Goal: Information Seeking & Learning: Learn about a topic

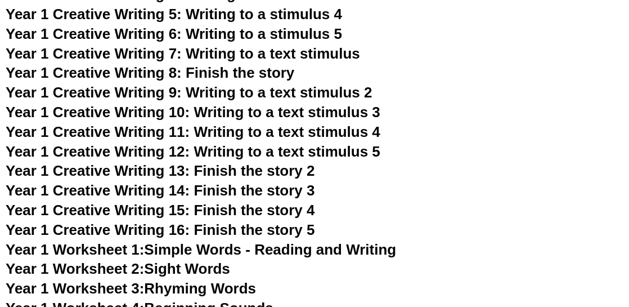
click at [299, 170] on span "Year 1 Creative Writing 13: Finish the story 2" at bounding box center [160, 170] width 309 height 17
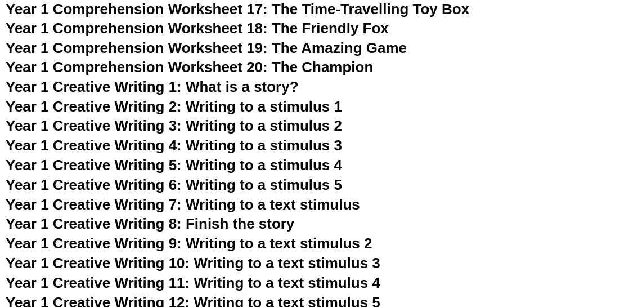
scroll to position [1529, 0]
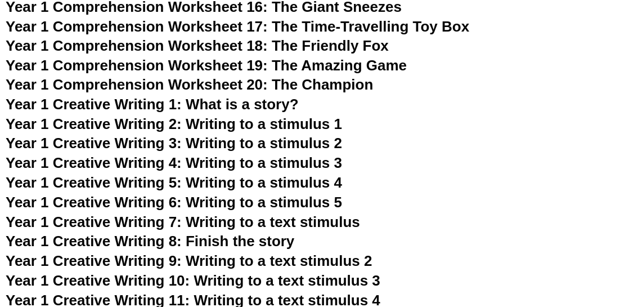
click at [310, 77] on span "Year 1 Comprehension Worksheet 20: The Champion" at bounding box center [190, 85] width 368 height 17
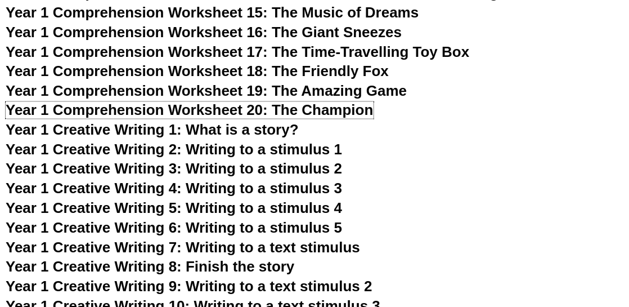
scroll to position [1519, 0]
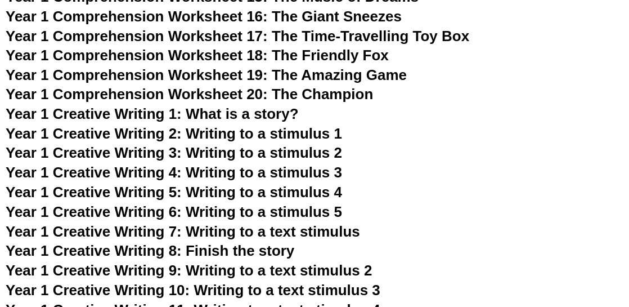
click at [274, 113] on span "Year 1 Creative Writing 1: What is a story?" at bounding box center [152, 114] width 293 height 17
click at [325, 133] on span "Year 1 Creative Writing 2: Writing to a stimulus 1" at bounding box center [174, 133] width 336 height 17
click at [325, 155] on span "Year 1 Creative Writing 3: Writing to a stimulus 2" at bounding box center [174, 153] width 336 height 17
click at [316, 172] on span "Year 1 Creative Writing 4: Writing to a stimulus 3" at bounding box center [174, 172] width 336 height 17
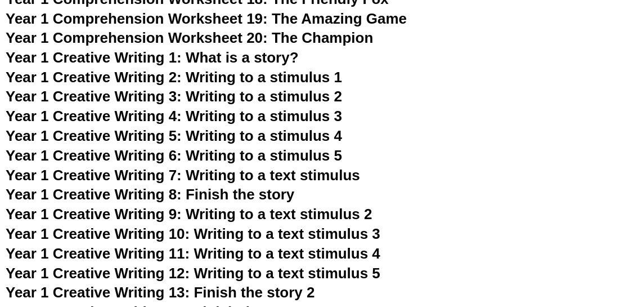
scroll to position [1632, 0]
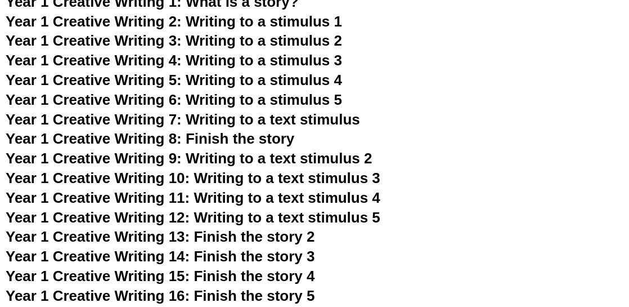
click at [284, 137] on span "Year 1 Creative Writing 8: Finish the story" at bounding box center [150, 138] width 289 height 17
click at [318, 152] on span "Year 1 Creative Writing 9: Writing to a text stimulus 2" at bounding box center [189, 158] width 367 height 17
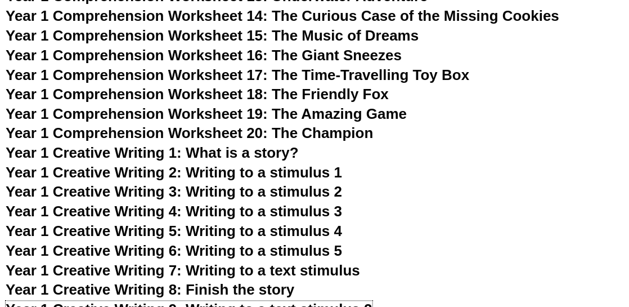
scroll to position [1463, 0]
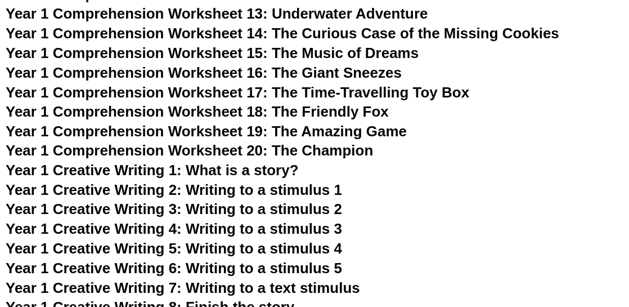
click at [376, 110] on span "Year 1 Comprehension Worksheet 18: The Friendly Fox" at bounding box center [197, 111] width 383 height 17
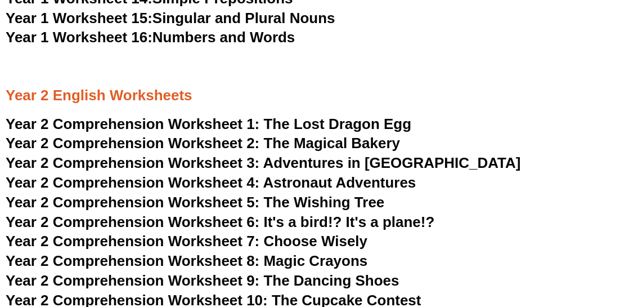
scroll to position [2194, 0]
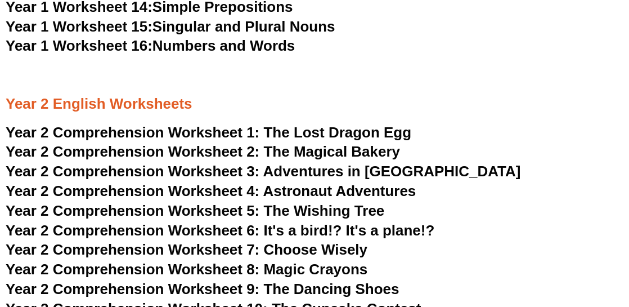
click at [329, 168] on span "Adventures in [GEOGRAPHIC_DATA]" at bounding box center [392, 171] width 258 height 17
click at [365, 190] on span "Astronaut Adventures" at bounding box center [339, 190] width 153 height 17
click at [332, 209] on span "The Wishing Tree" at bounding box center [324, 210] width 121 height 17
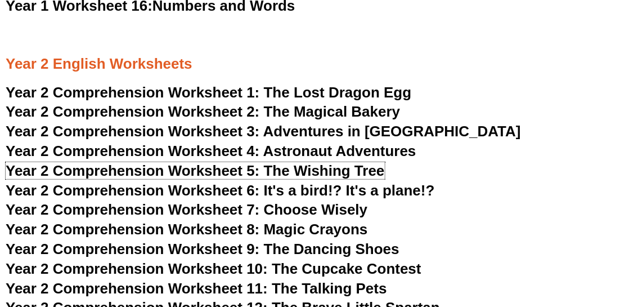
scroll to position [2250, 0]
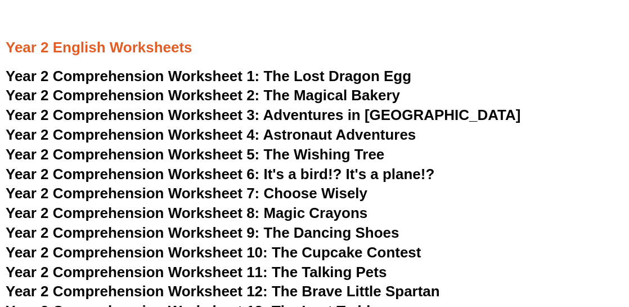
click at [356, 167] on span "Year 2 Comprehension Worksheet 6: It's a bird!? It's a plane!?" at bounding box center [220, 173] width 429 height 17
click at [376, 181] on span "Year 2 Comprehension Worksheet 6: It's a bird!? It's a plane!?" at bounding box center [220, 173] width 429 height 17
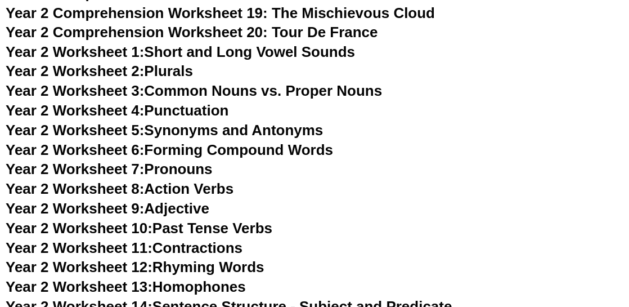
scroll to position [2700, 0]
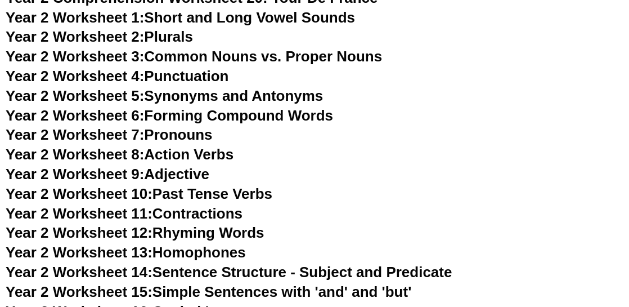
click at [202, 218] on link "Year 2 Worksheet 11: Contractions" at bounding box center [124, 213] width 237 height 17
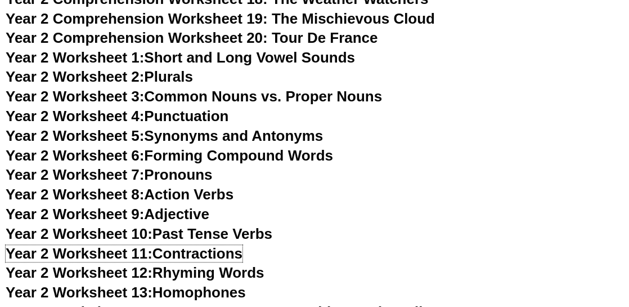
scroll to position [2644, 0]
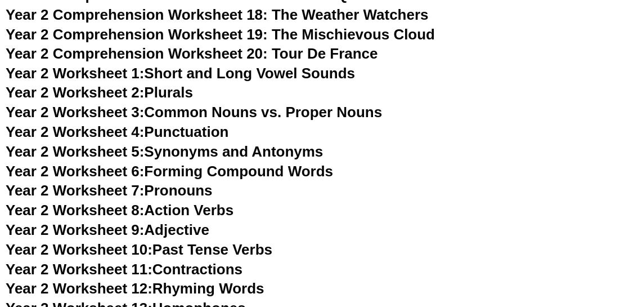
click at [293, 179] on link "Year 2 Worksheet 6: Forming Compound Words" at bounding box center [169, 171] width 327 height 17
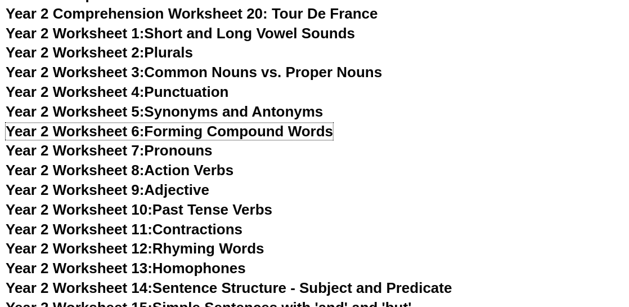
scroll to position [2700, 0]
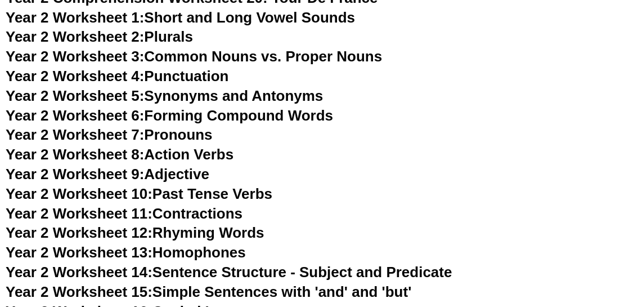
click at [215, 151] on link "Year 2 Worksheet 8: Action Verbs" at bounding box center [120, 154] width 228 height 17
click at [257, 197] on link "Year 2 Worksheet 10: Past Tense Verbs" at bounding box center [139, 193] width 267 height 17
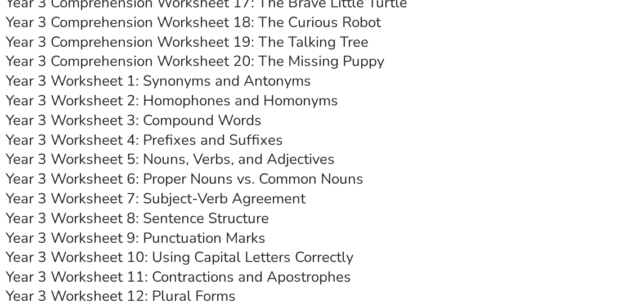
scroll to position [3432, 0]
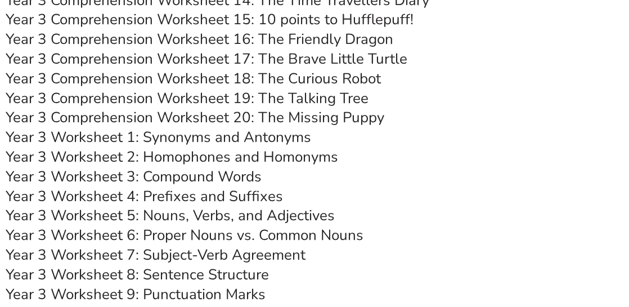
click at [303, 154] on link "Year 3 Worksheet 2: Homophones and Homonyms" at bounding box center [172, 157] width 332 height 20
click at [257, 179] on link "Year 3 Worksheet 3: Compound Words" at bounding box center [134, 177] width 256 height 20
click at [304, 217] on link "Year 3 Worksheet 5: Nouns, Verbs, and Adjectives" at bounding box center [170, 215] width 329 height 20
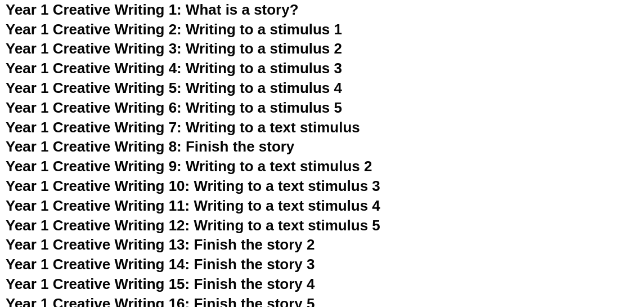
scroll to position [1744, 0]
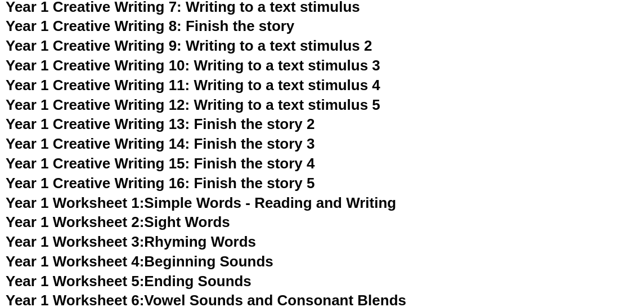
click at [294, 143] on span "Year 1 Creative Writing 14: Finish the story 3" at bounding box center [160, 143] width 309 height 17
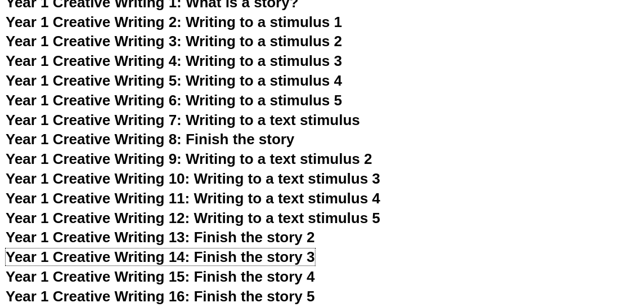
scroll to position [1632, 0]
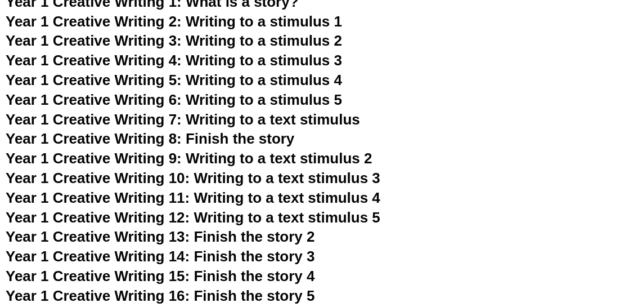
click at [341, 217] on span "Year 1 Creative Writing 12: Writing to a text stimulus 5" at bounding box center [193, 217] width 375 height 17
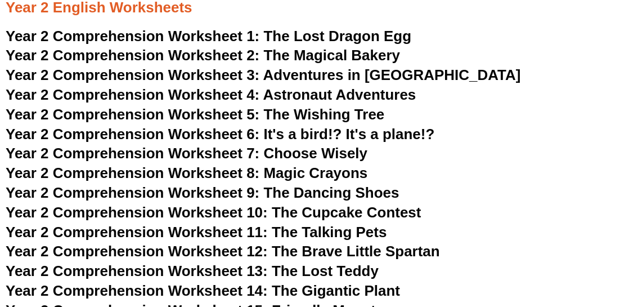
scroll to position [2307, 0]
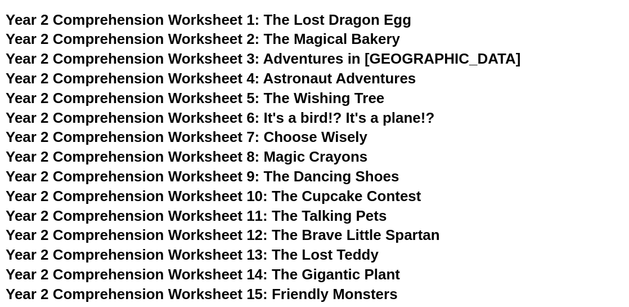
click at [336, 136] on span "Choose Wisely" at bounding box center [316, 136] width 104 height 17
click at [373, 182] on span "Year 2 Comprehension Worksheet 9: The Dancing Shoes" at bounding box center [203, 176] width 394 height 17
click at [370, 191] on span "Year 2 Comprehension Worksheet 10: The Cupcake Contest" at bounding box center [214, 195] width 416 height 17
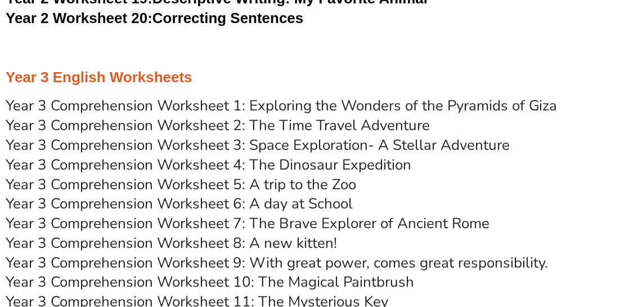
scroll to position [3094, 0]
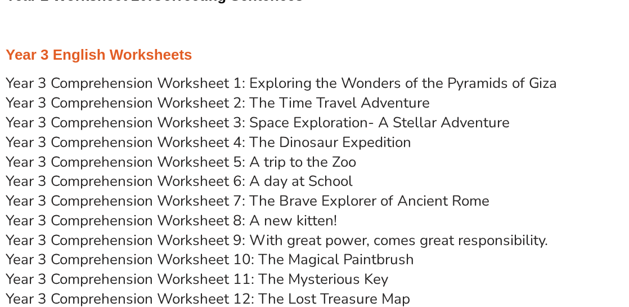
click at [330, 156] on link "Year 3 Comprehension Worksheet 5: A trip to the Zoo" at bounding box center [181, 162] width 350 height 20
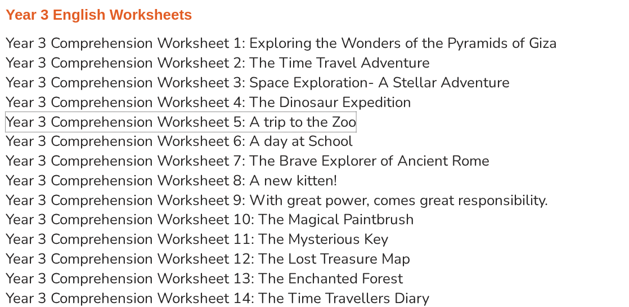
scroll to position [3151, 0]
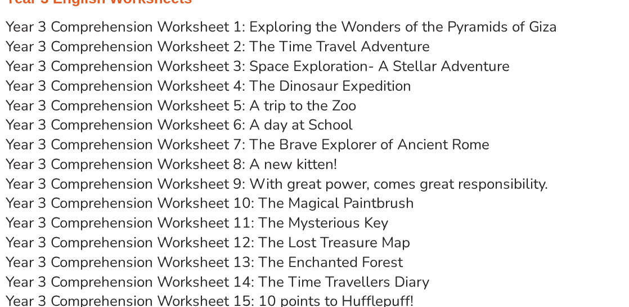
click at [312, 165] on link "Year 3 Comprehension Worksheet 8: A new kitten!" at bounding box center [171, 164] width 331 height 20
click at [410, 181] on link "Year 3 Comprehension Worksheet 9: With great power, comes great responsibility." at bounding box center [277, 184] width 543 height 20
click at [401, 204] on link "Year 3 Comprehension Worksheet 10: The Magical Paintbrush" at bounding box center [210, 203] width 408 height 20
click at [375, 228] on link "Year 3 Comprehension Worksheet 11: The Mysterious Key" at bounding box center [197, 223] width 383 height 20
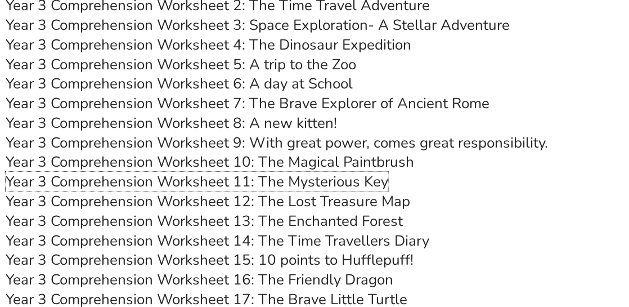
scroll to position [3207, 0]
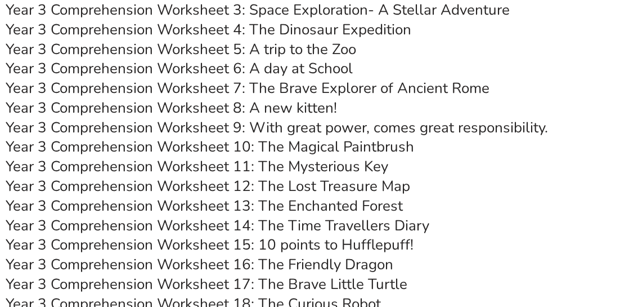
click at [390, 183] on link "Year 3 Comprehension Worksheet 12: The Lost Treasure Map" at bounding box center [208, 186] width 405 height 20
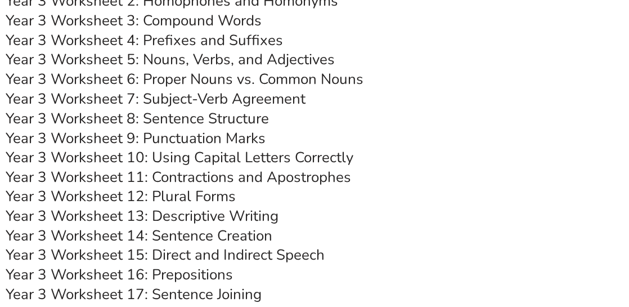
scroll to position [3601, 0]
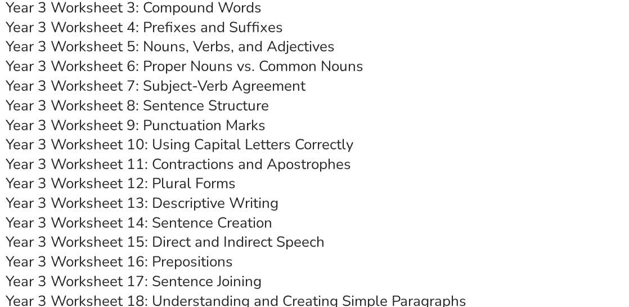
click at [336, 139] on link "Year 3 Worksheet 10: Using Capital Letters Correctly" at bounding box center [180, 144] width 348 height 20
click at [259, 220] on link "Year 3 Worksheet 14: Sentence Creation" at bounding box center [139, 223] width 267 height 20
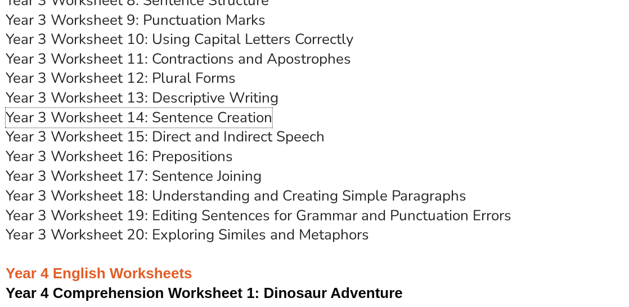
scroll to position [3713, 0]
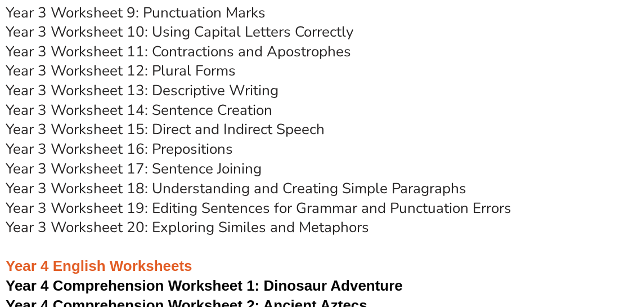
click at [376, 187] on link "Year 3 Worksheet 18: Understanding and Creating Simple Paragraphs" at bounding box center [236, 189] width 461 height 20
